Goal: Check status

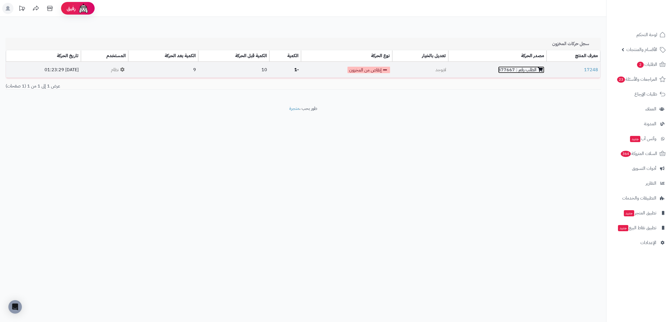
click at [509, 69] on link "الطلب رقم : 377667" at bounding box center [521, 69] width 46 height 7
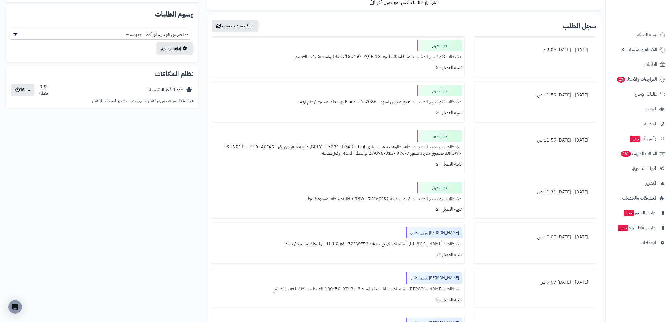
scroll to position [357, 0]
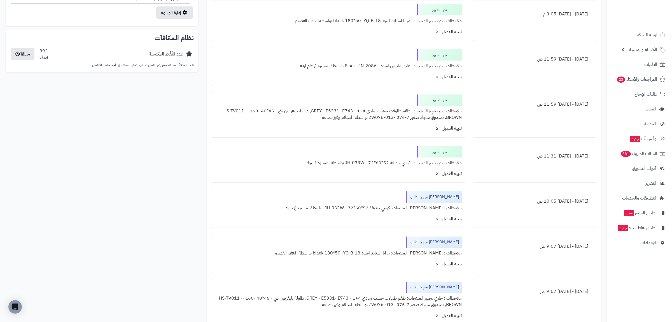
click at [301, 102] on div "تم التجهيز ملاحظات : تم تجهيز المنتجات: طقم طاولات خشب رمادي 4+1 - GREY - E5331…" at bounding box center [338, 114] width 254 height 47
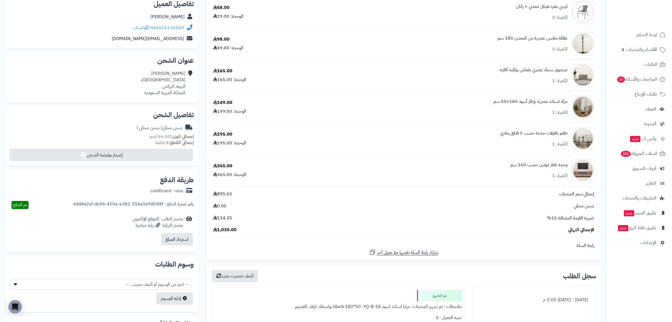
scroll to position [0, 0]
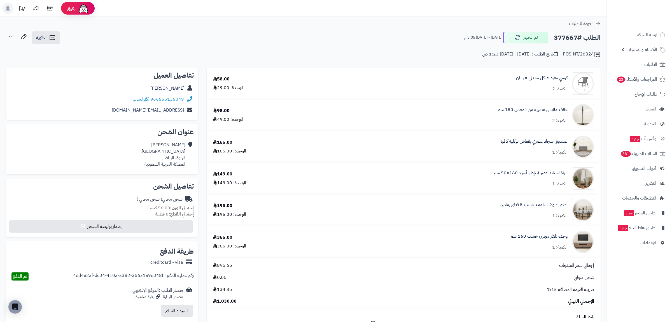
click at [559, 36] on h2 "الطلب #377667" at bounding box center [577, 37] width 47 height 11
copy h2 "377667"
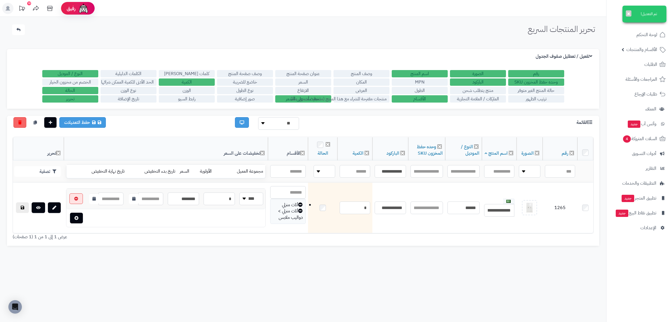
click at [421, 34] on div "تحرير المنتجات السريع الرئيسية الاضافات تحرير المنتجات السريع تم التعديل! ×" at bounding box center [303, 30] width 595 height 13
